Goal: Task Accomplishment & Management: Complete application form

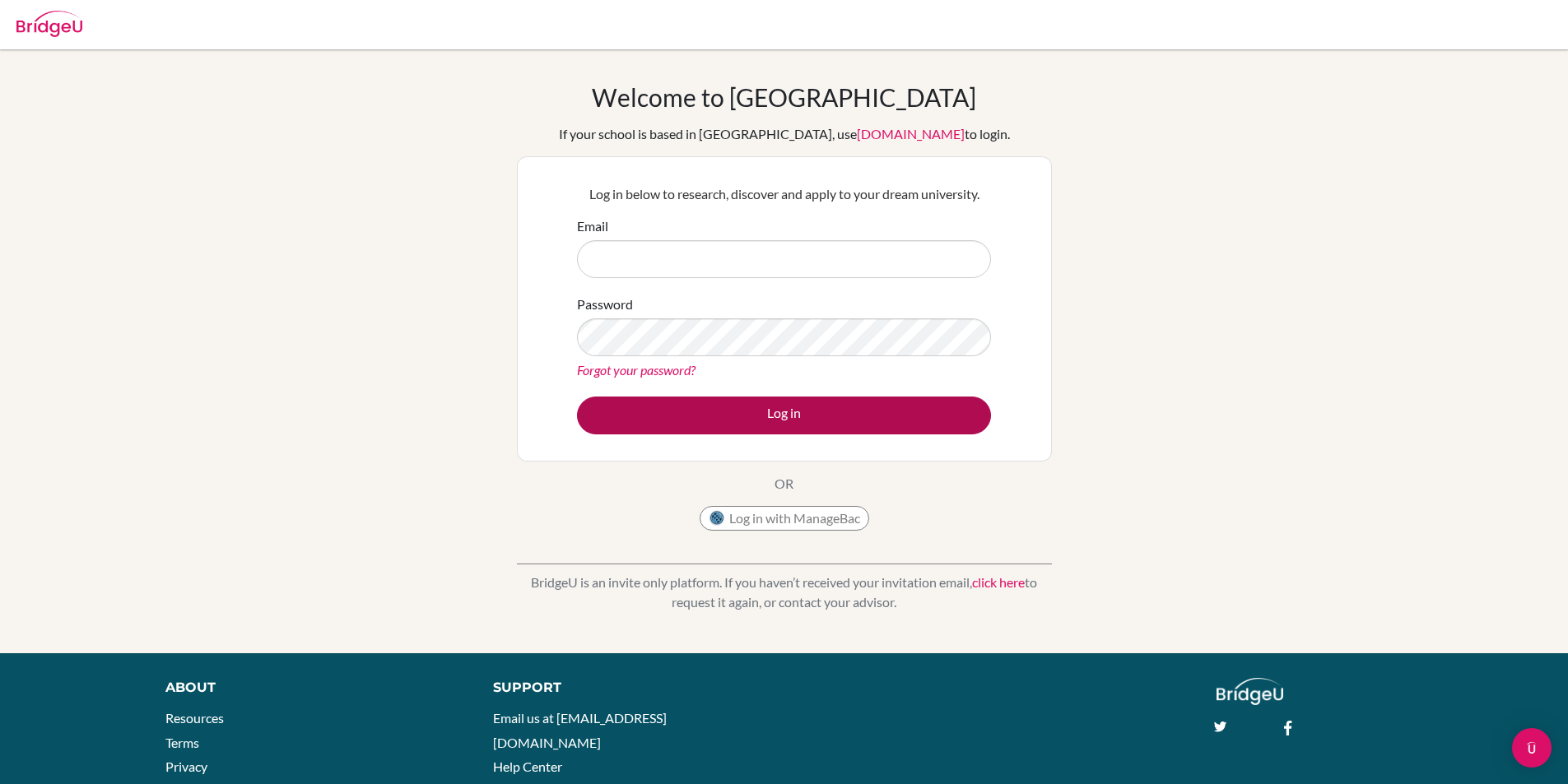
type input "[EMAIL_ADDRESS][DOMAIN_NAME]"
click at [794, 413] on button "Log in" at bounding box center [784, 415] width 414 height 37
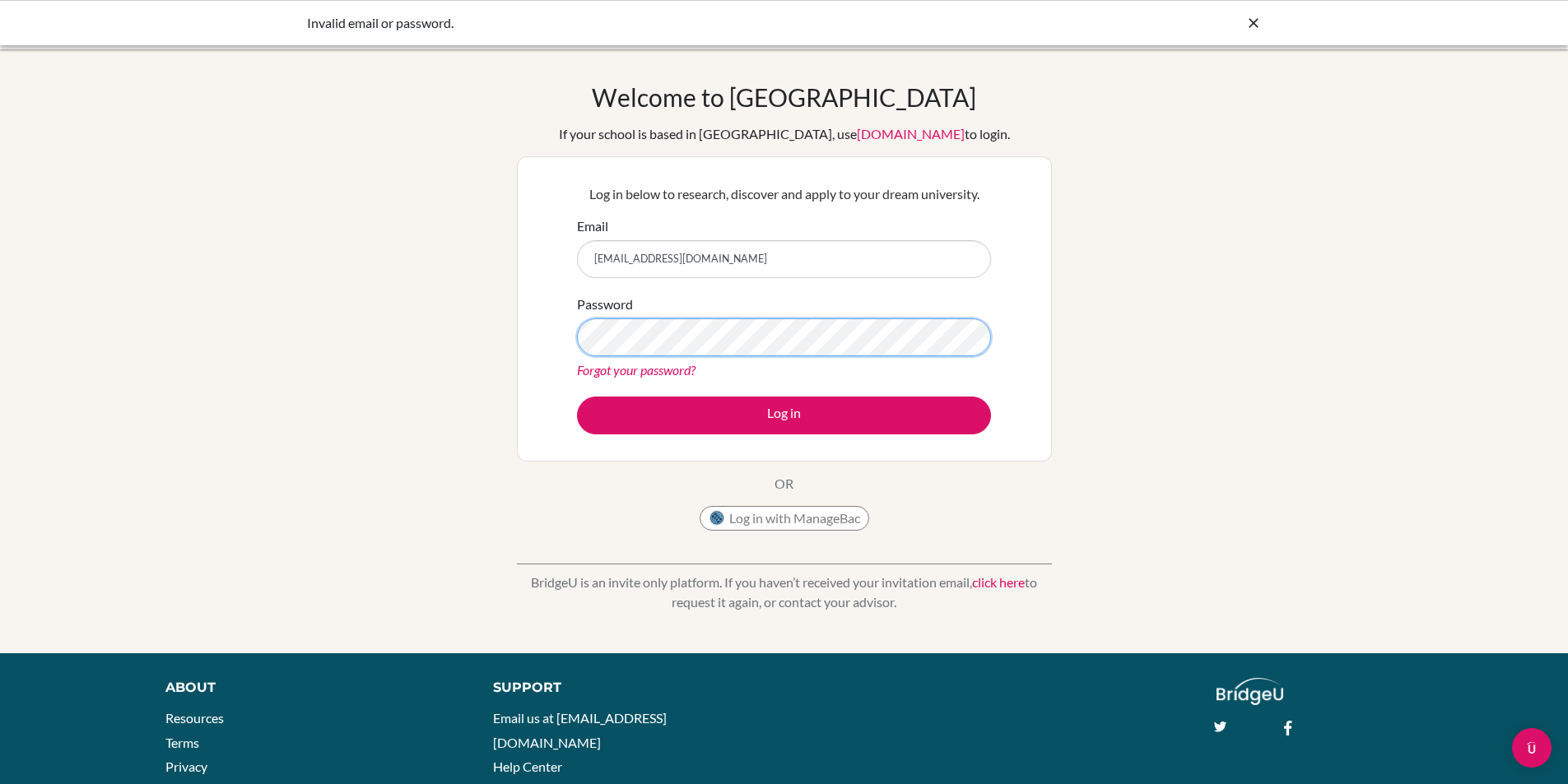
click at [0, 247] on div "Welcome to BridgeU If your school is based in China, use app.bridge-u.com.cn to…" at bounding box center [784, 351] width 1568 height 538
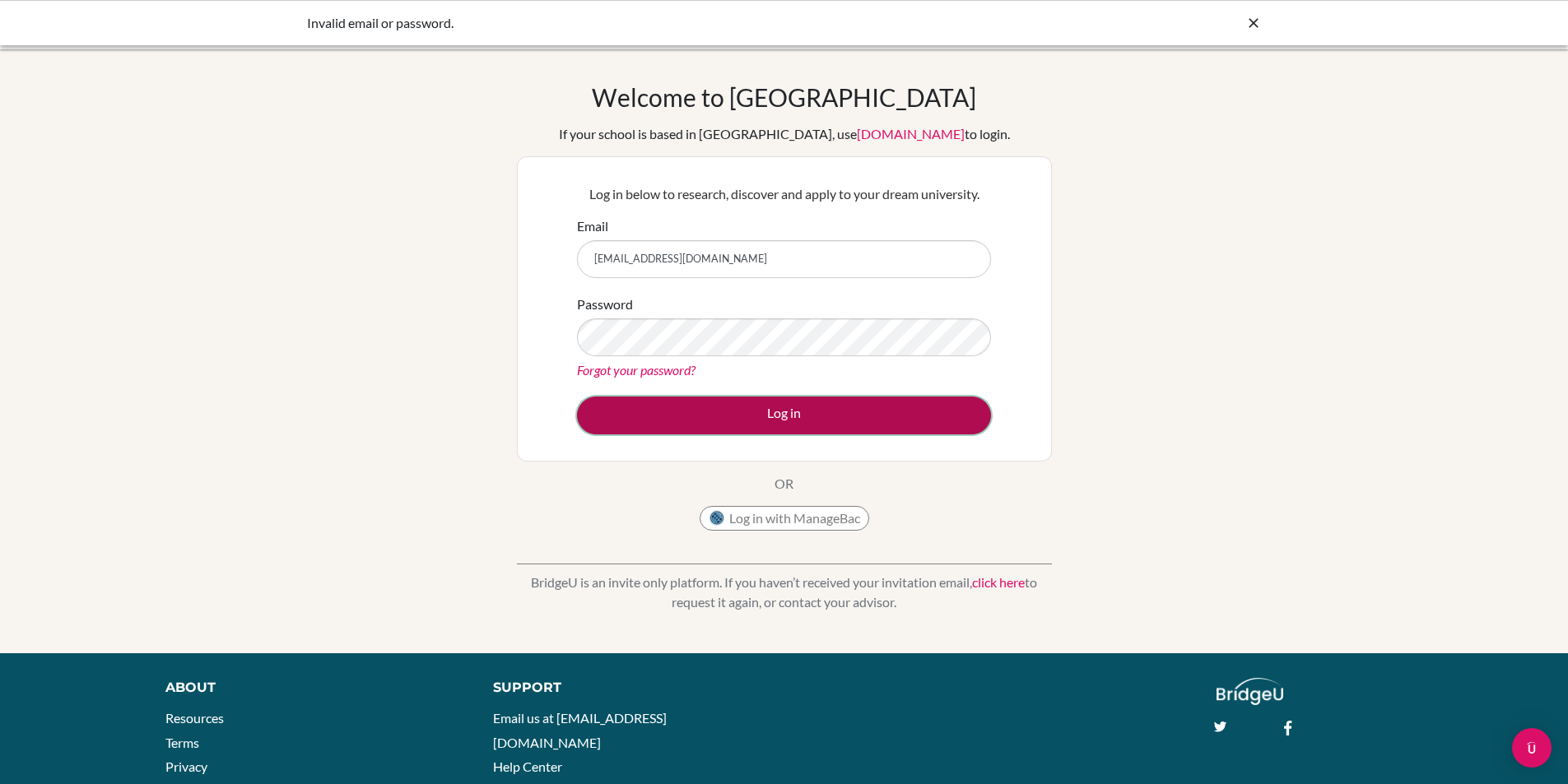
click at [621, 426] on button "Log in" at bounding box center [784, 415] width 414 height 37
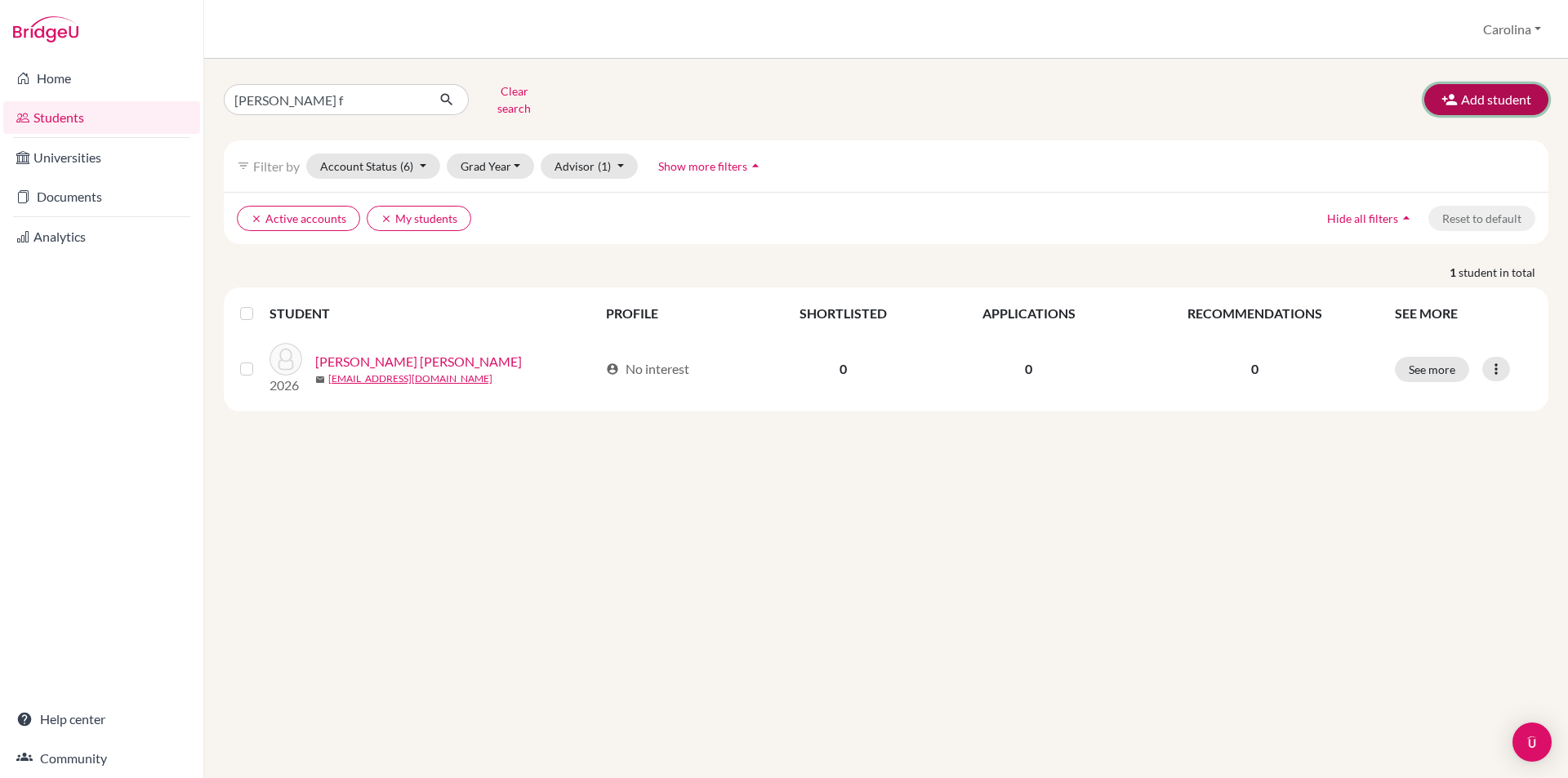
click at [1477, 86] on button "Add student" at bounding box center [1485, 99] width 124 height 31
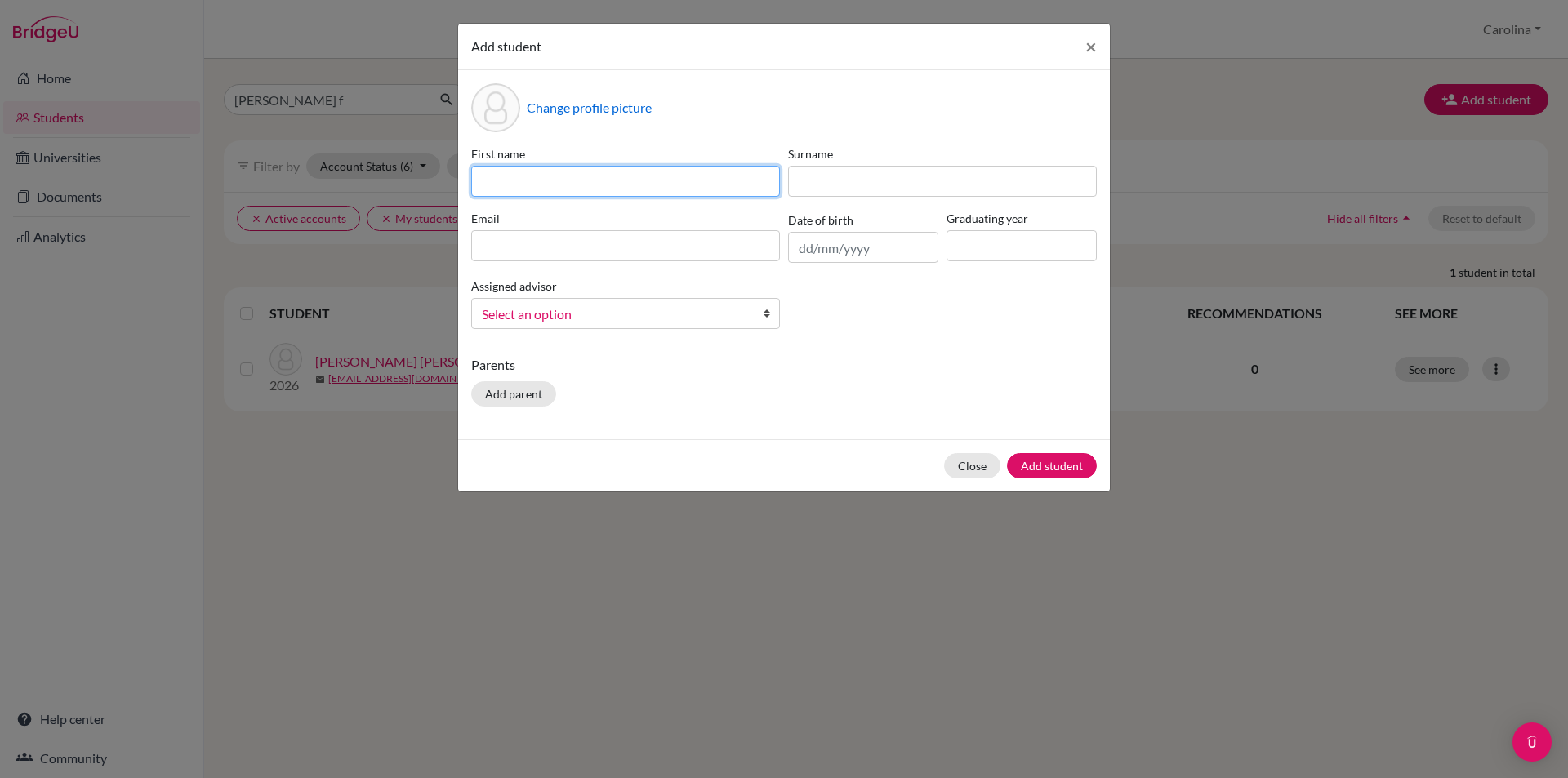
click at [654, 177] on input at bounding box center [626, 180] width 309 height 31
type input "[PERSON_NAME]"
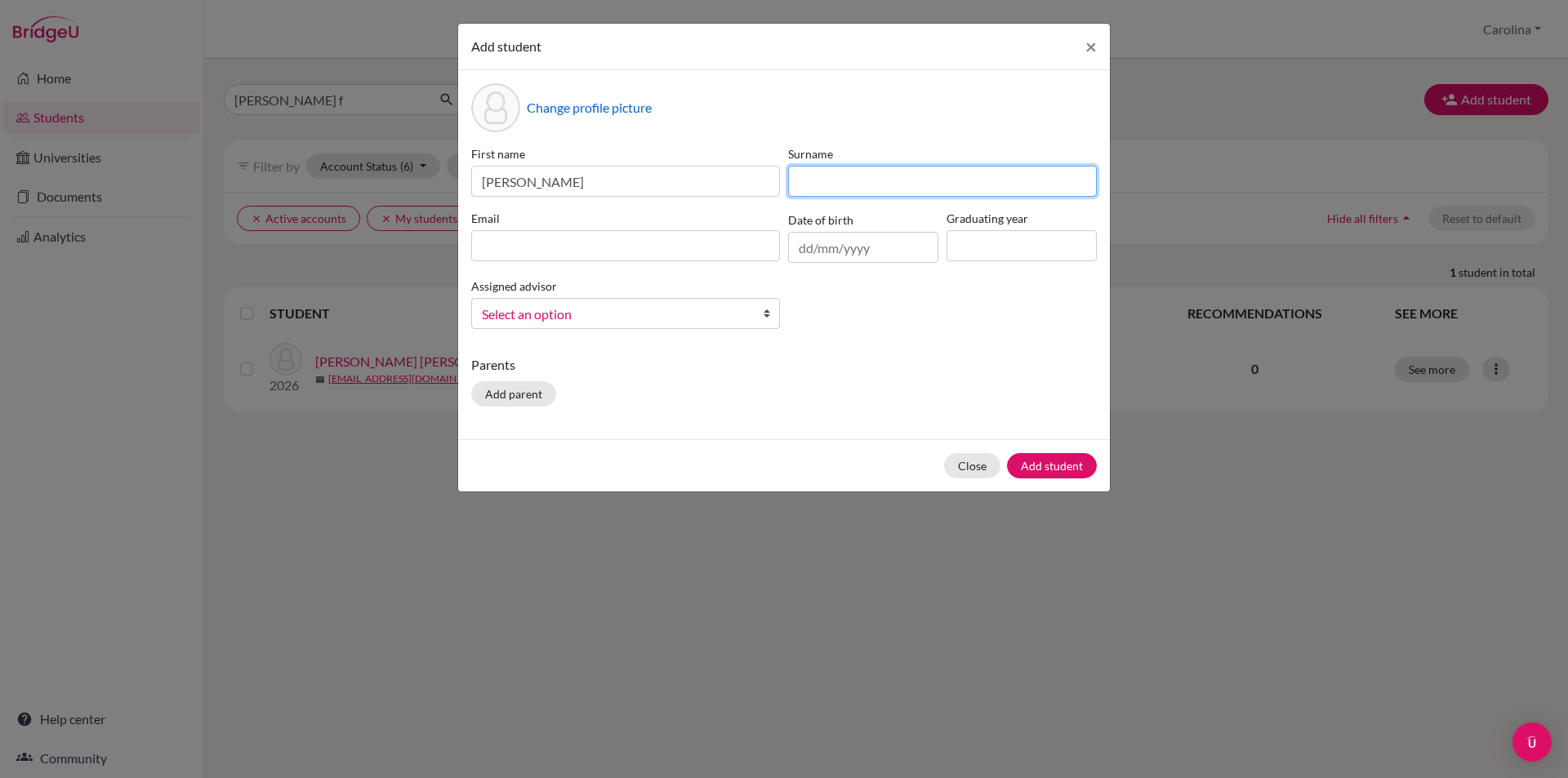
click at [989, 196] on input at bounding box center [942, 180] width 309 height 31
type input "[PERSON_NAME]"
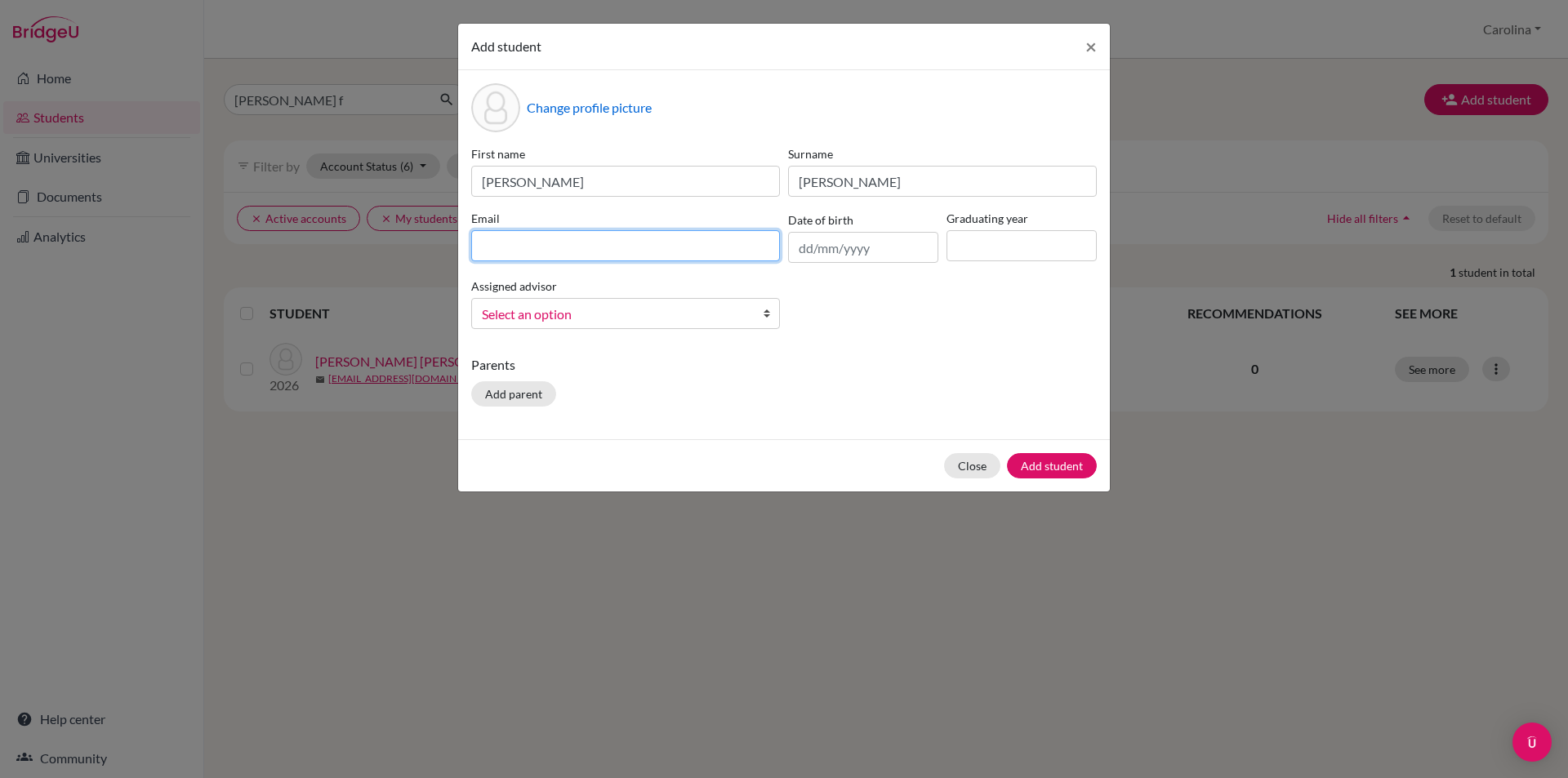
click at [677, 234] on input at bounding box center [626, 245] width 309 height 31
type input "[EMAIL_ADDRESS][DOMAIN_NAME]"
click at [656, 319] on span "Select an option" at bounding box center [615, 314] width 266 height 21
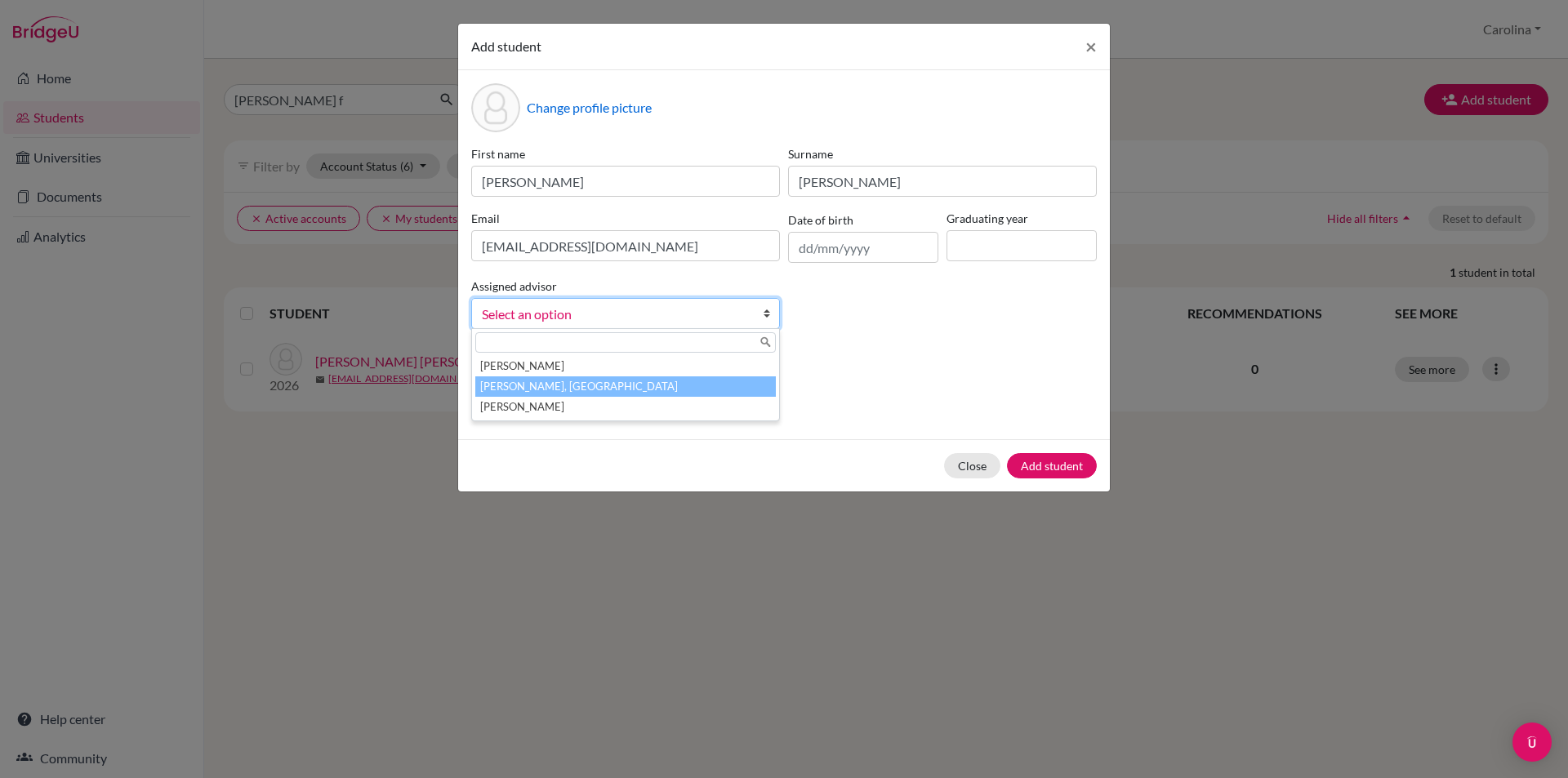
click at [647, 384] on li "[PERSON_NAME], [GEOGRAPHIC_DATA]" at bounding box center [625, 387] width 300 height 20
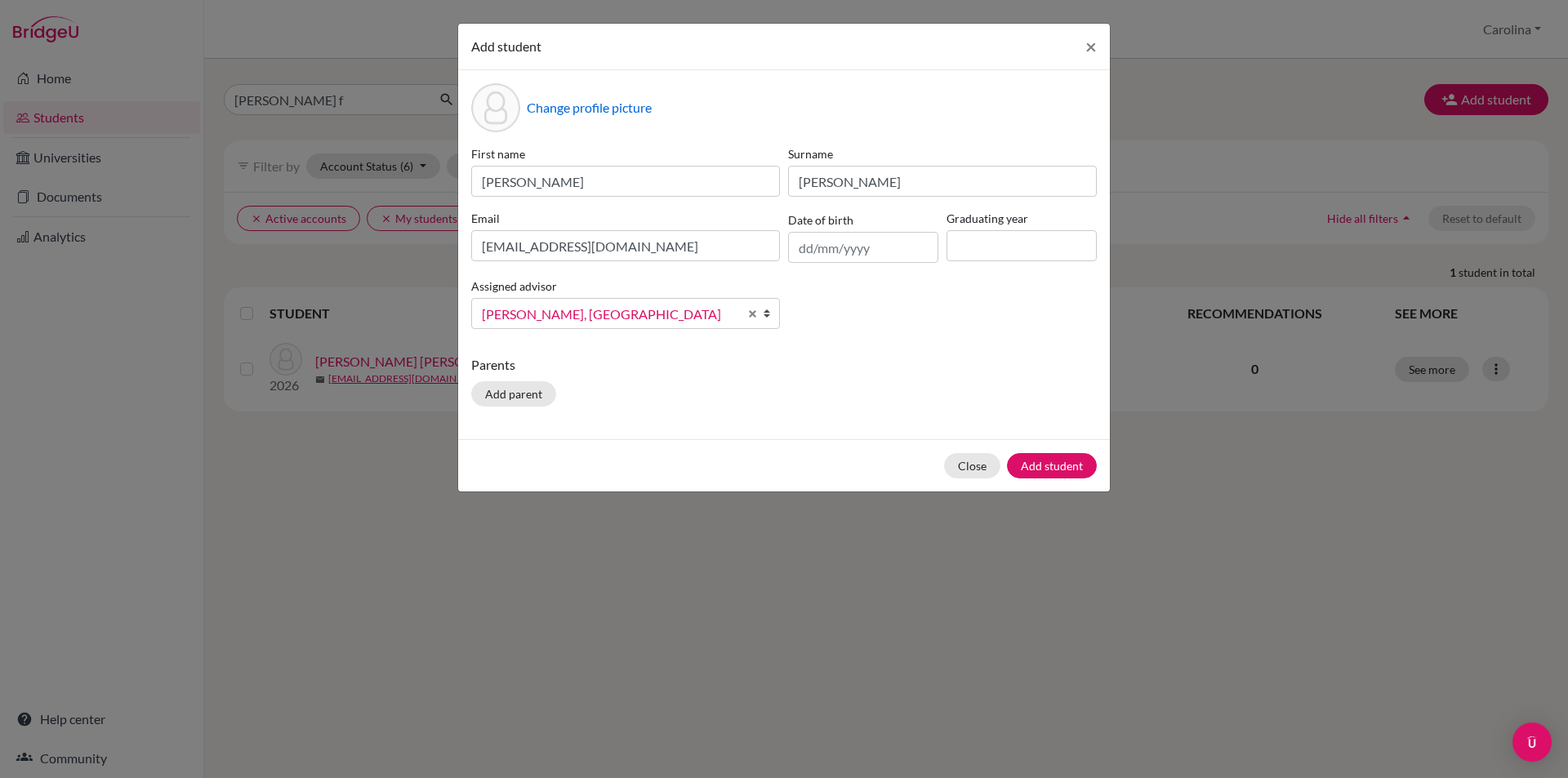
click at [721, 399] on div "Parents Add parent" at bounding box center [784, 384] width 626 height 58
click at [1066, 466] on button "Add student" at bounding box center [1052, 465] width 90 height 25
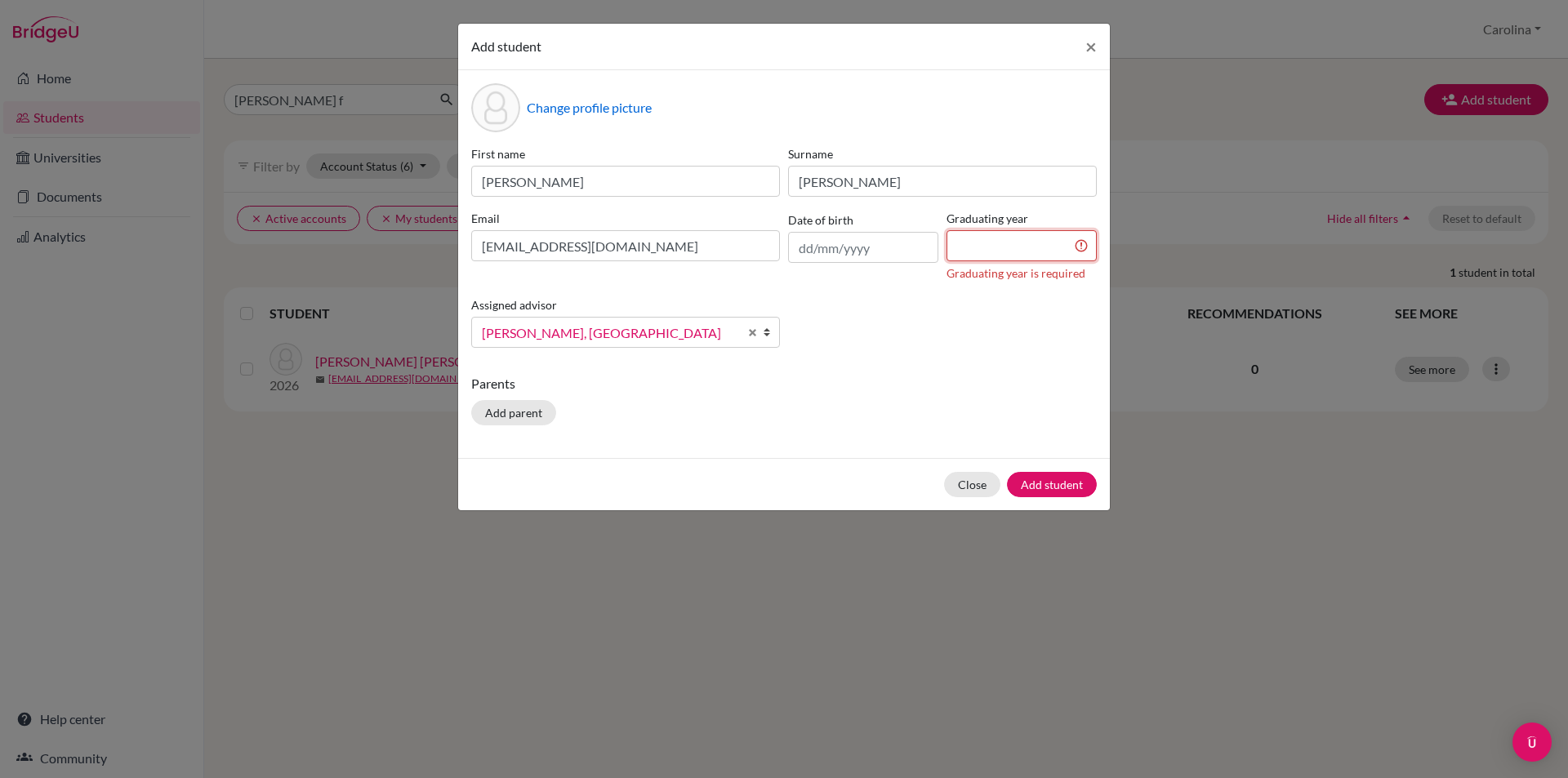
click at [1028, 235] on input at bounding box center [1022, 245] width 151 height 31
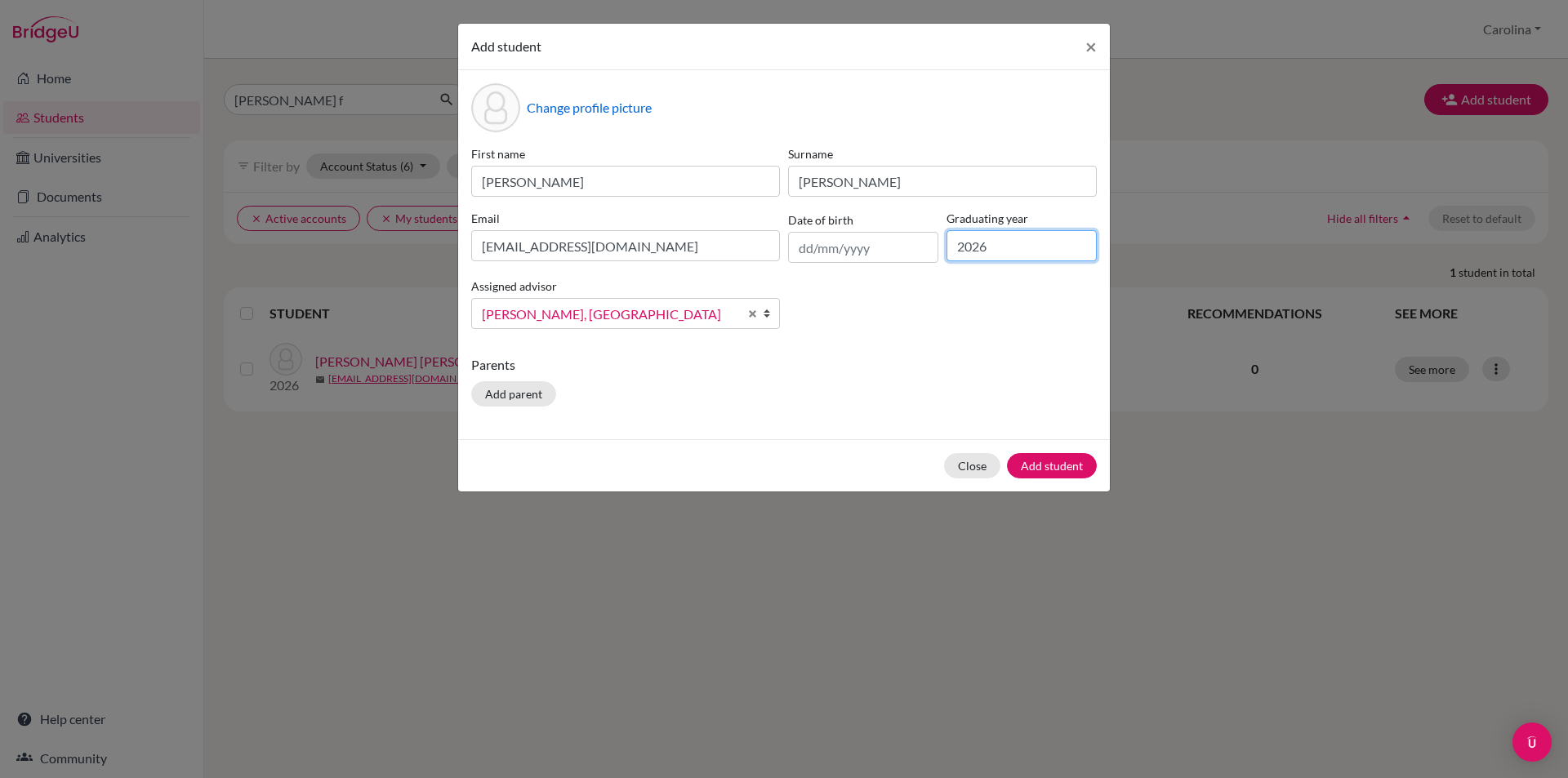
type input "2026"
click at [1055, 345] on div "Change profile picture First name [PERSON_NAME] [PERSON_NAME] Email [EMAIL_ADDR…" at bounding box center [784, 255] width 652 height 369
click at [1055, 471] on button "Add student" at bounding box center [1052, 465] width 90 height 25
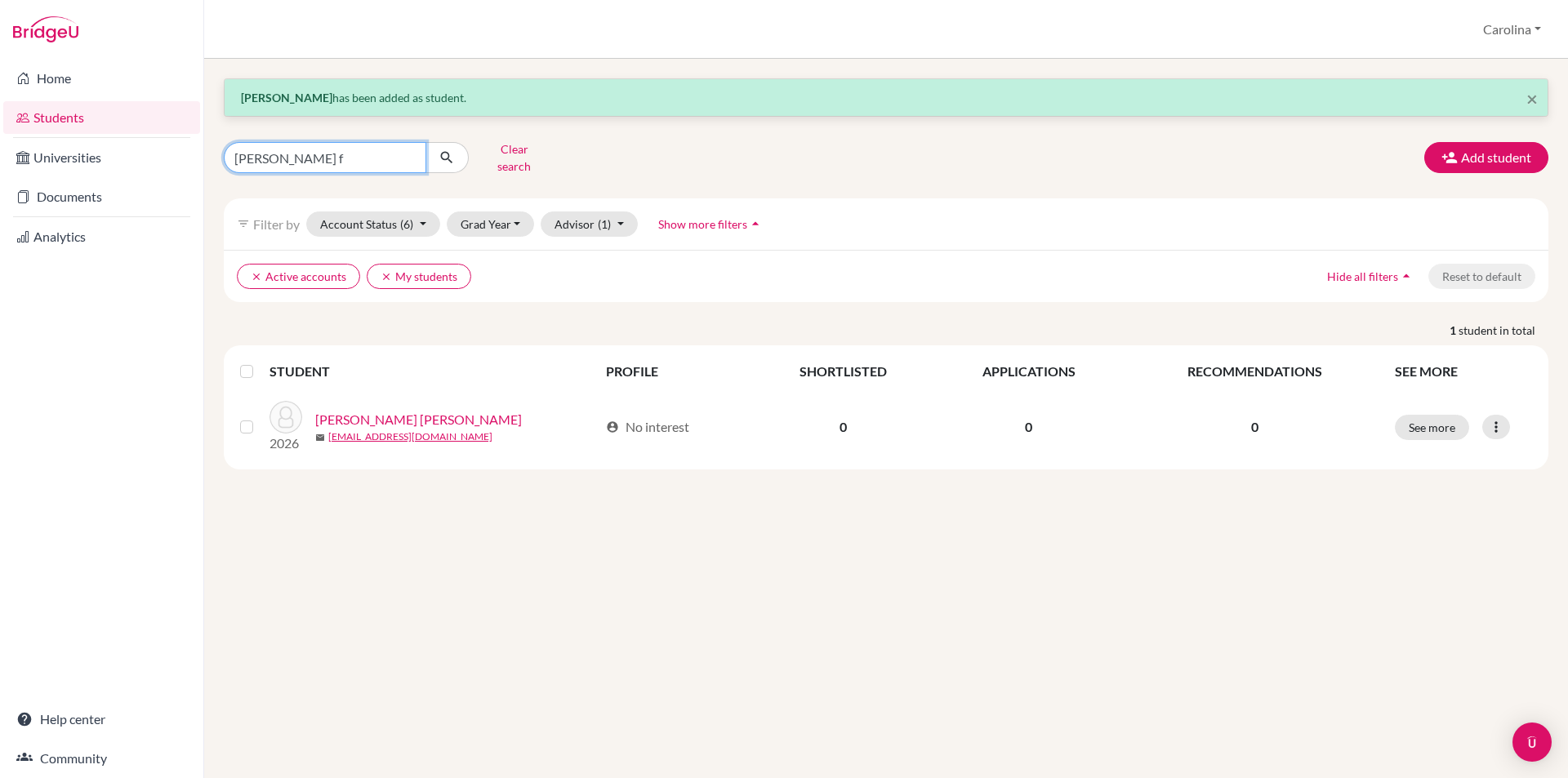
drag, startPoint x: 364, startPoint y: 148, endPoint x: 0, endPoint y: 100, distance: 367.2
click at [0, 100] on div "Home Students Universities Documents Analytics Help center Community Students o…" at bounding box center [784, 389] width 1568 height 778
type input "paz"
click at [450, 156] on icon "submit" at bounding box center [447, 158] width 17 height 17
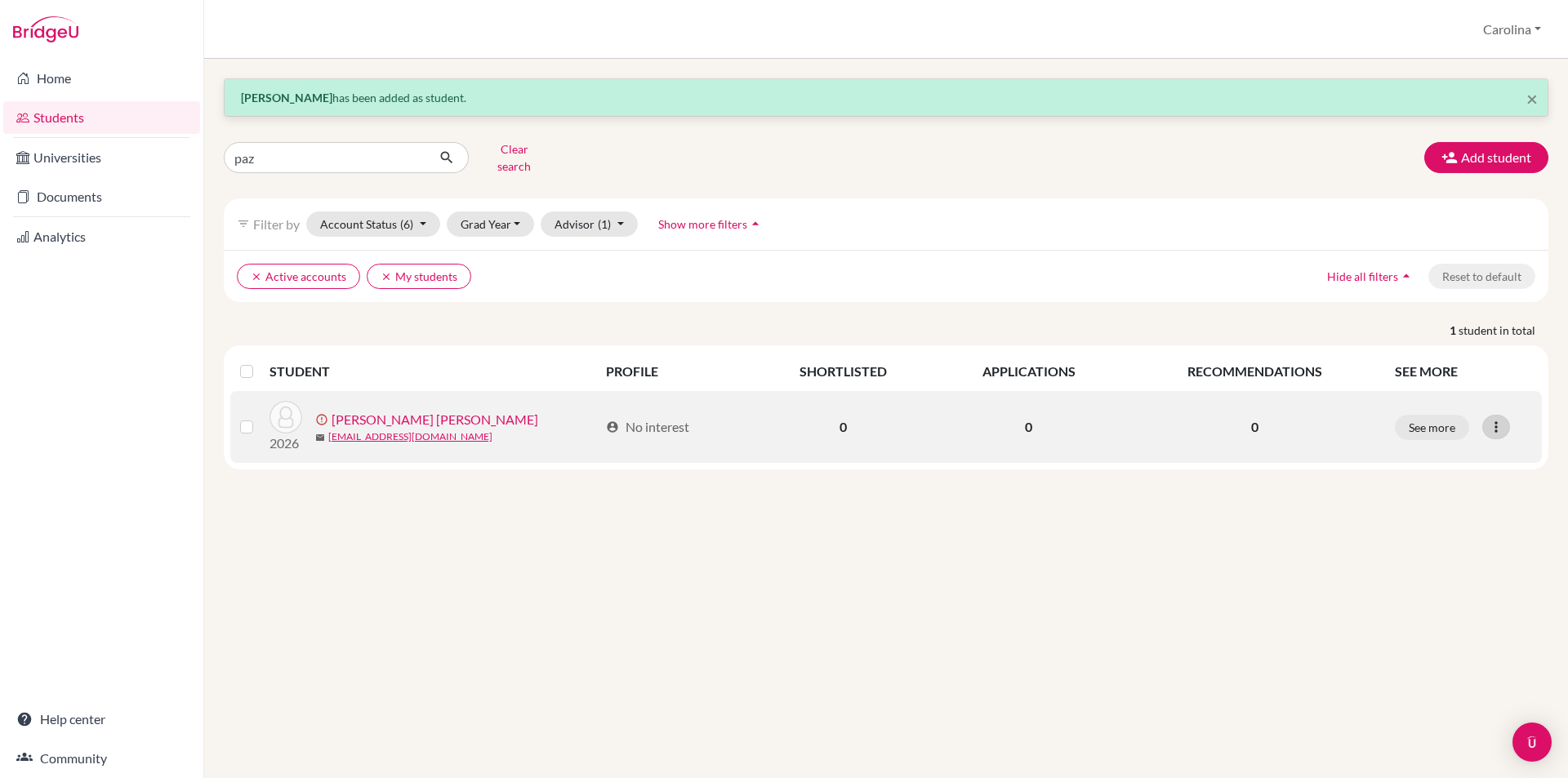
click at [1501, 418] on icon at bounding box center [1496, 427] width 17 height 17
click at [1462, 500] on button "Resend invite email" at bounding box center [1434, 513] width 148 height 26
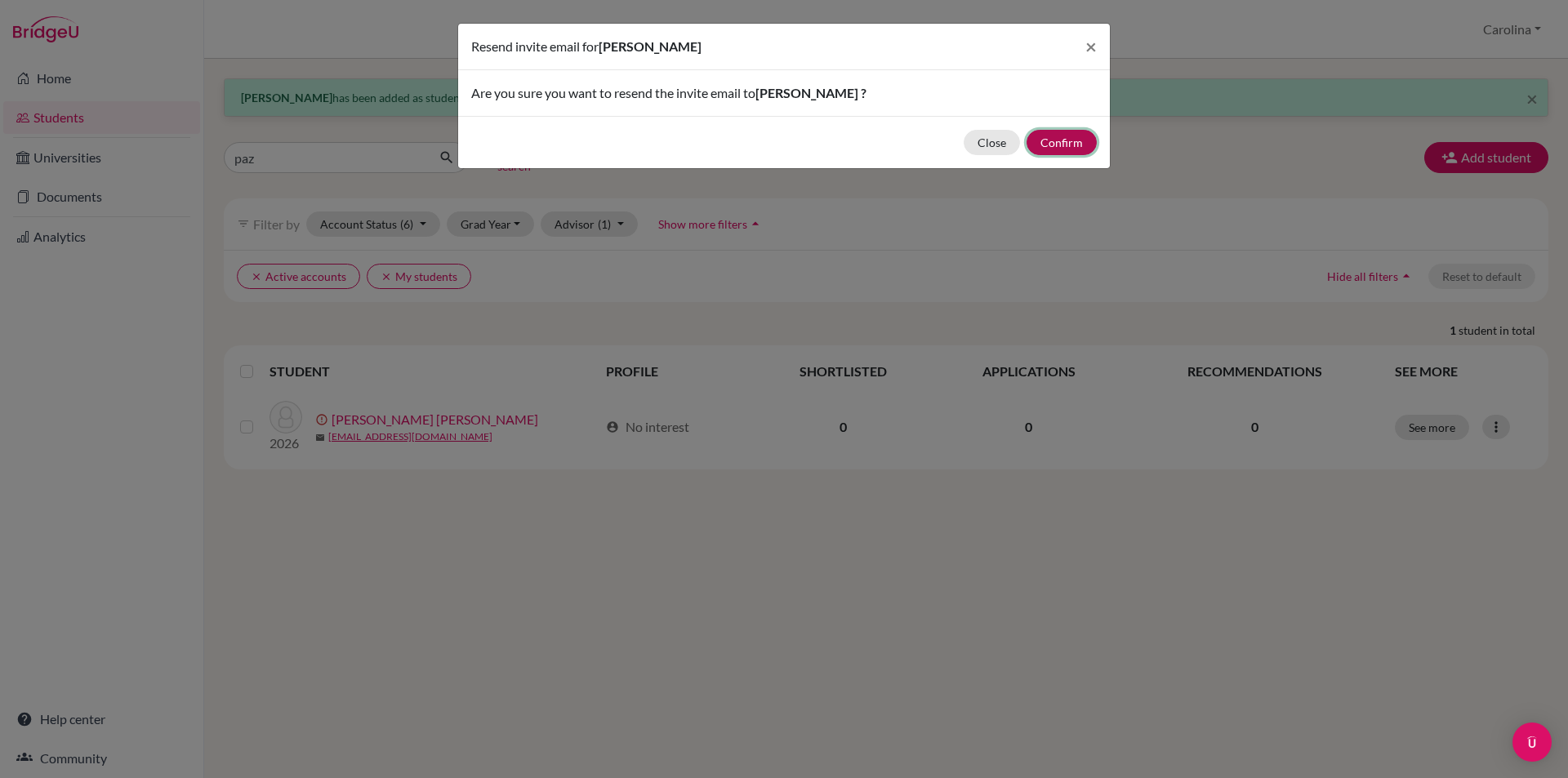
click at [1064, 140] on button "Confirm" at bounding box center [1062, 142] width 71 height 25
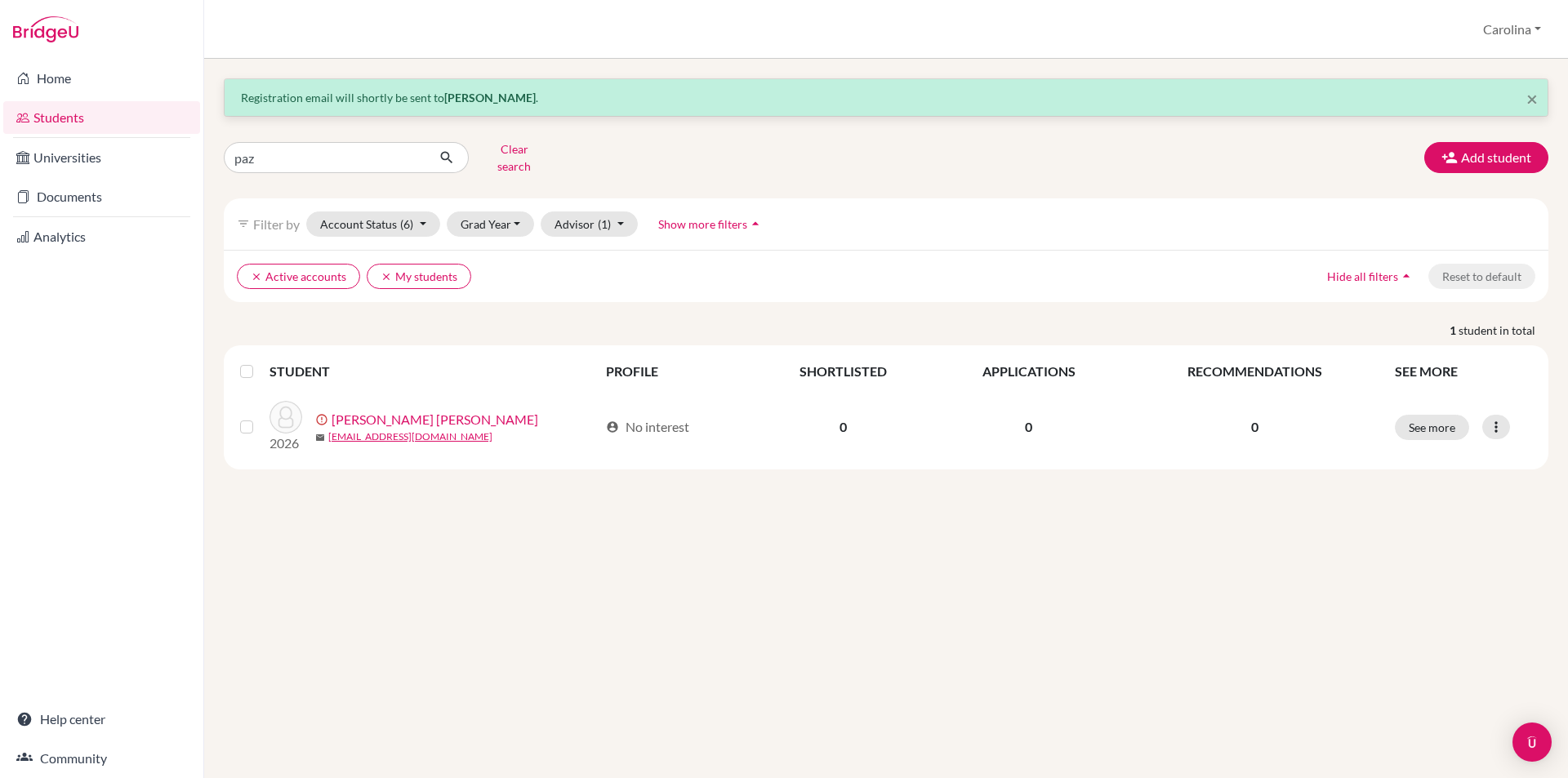
click at [817, 669] on div "× Registration email will shortly be sent to [PERSON_NAME] . [PERSON_NAME] Clea…" at bounding box center [886, 418] width 1364 height 719
click at [1536, 28] on button "Carolina" at bounding box center [1512, 29] width 73 height 31
click at [1482, 138] on button "Log out" at bounding box center [1486, 133] width 129 height 26
